Goal: Task Accomplishment & Management: Manage account settings

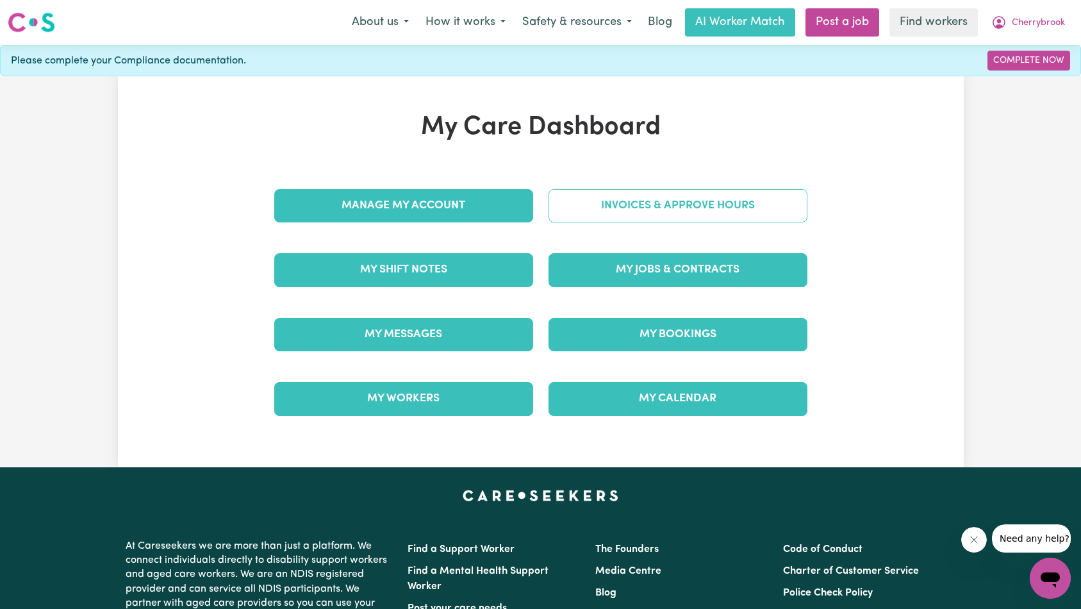
click at [687, 213] on link "Invoices & Approve Hours" at bounding box center [678, 205] width 259 height 33
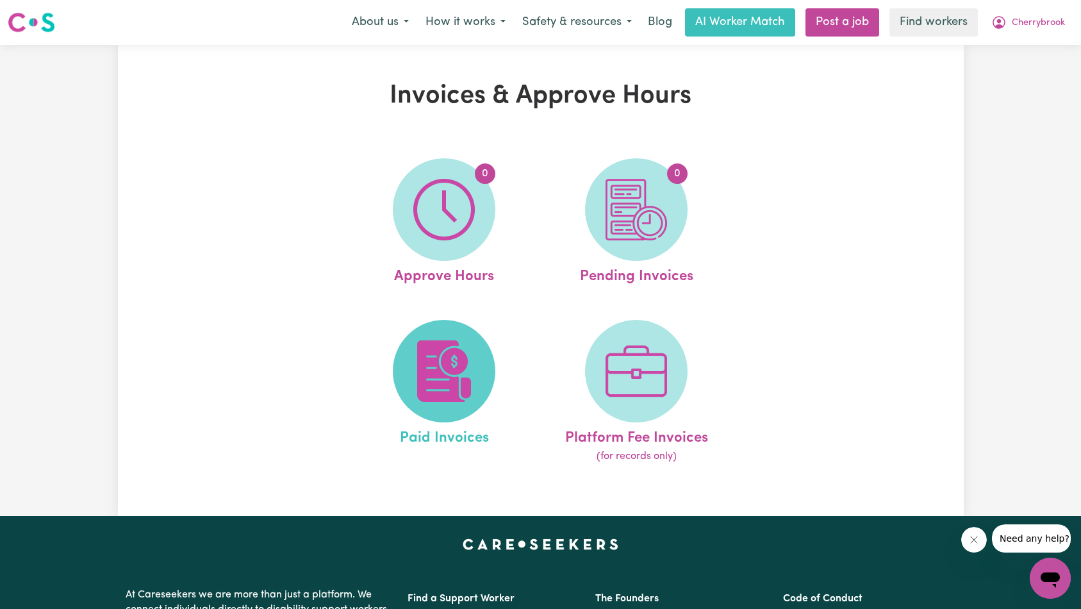
click at [461, 360] on img at bounding box center [444, 371] width 62 height 62
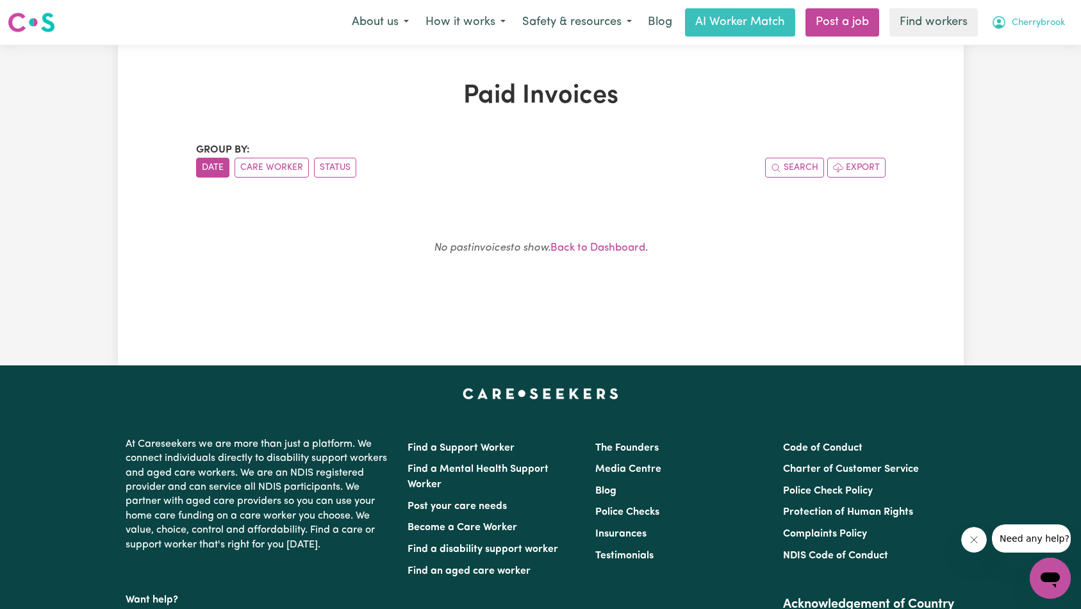
click at [1026, 30] on button "Cherrybrook" at bounding box center [1028, 22] width 90 height 27
click at [1026, 56] on link "My Dashboard" at bounding box center [1022, 50] width 101 height 24
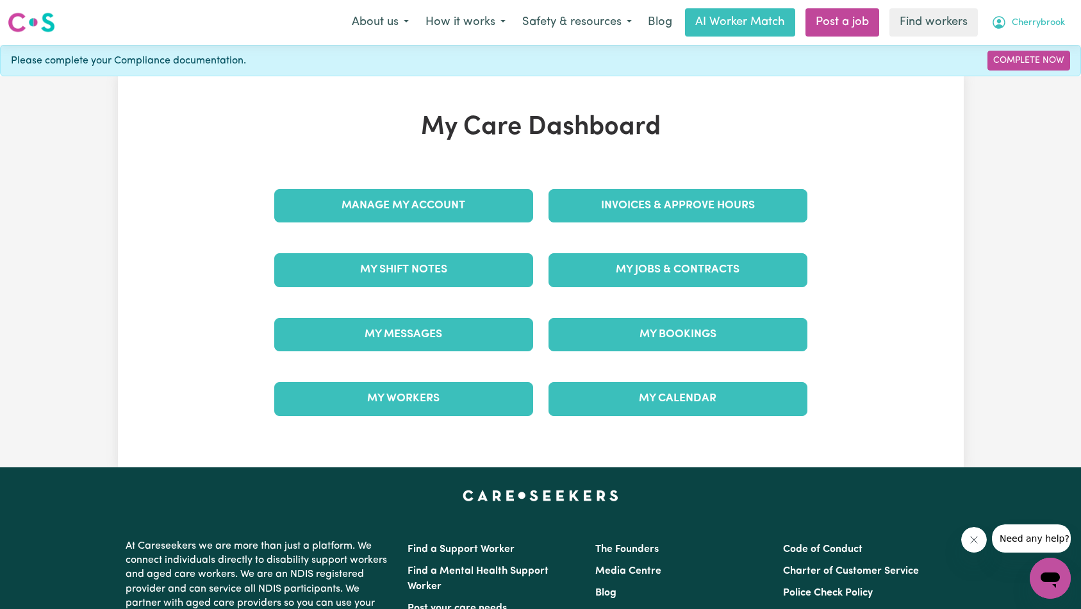
click at [1039, 32] on button "Cherrybrook" at bounding box center [1028, 22] width 90 height 27
click at [1014, 78] on link "Logout" at bounding box center [1022, 74] width 101 height 24
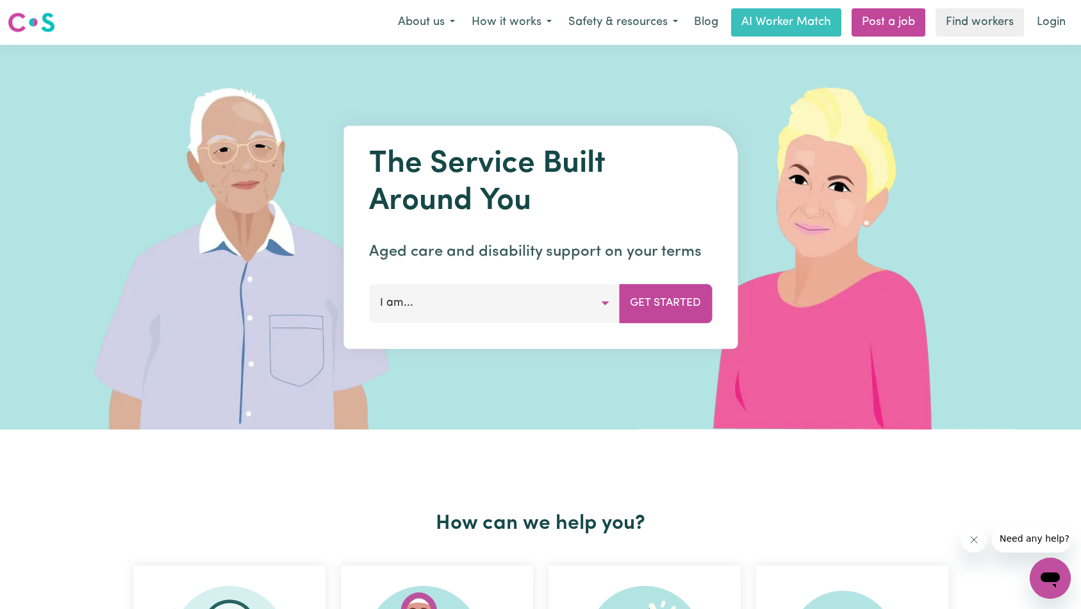
click at [826, 105] on img at bounding box center [830, 237] width 382 height 385
